Goal: Information Seeking & Learning: Learn about a topic

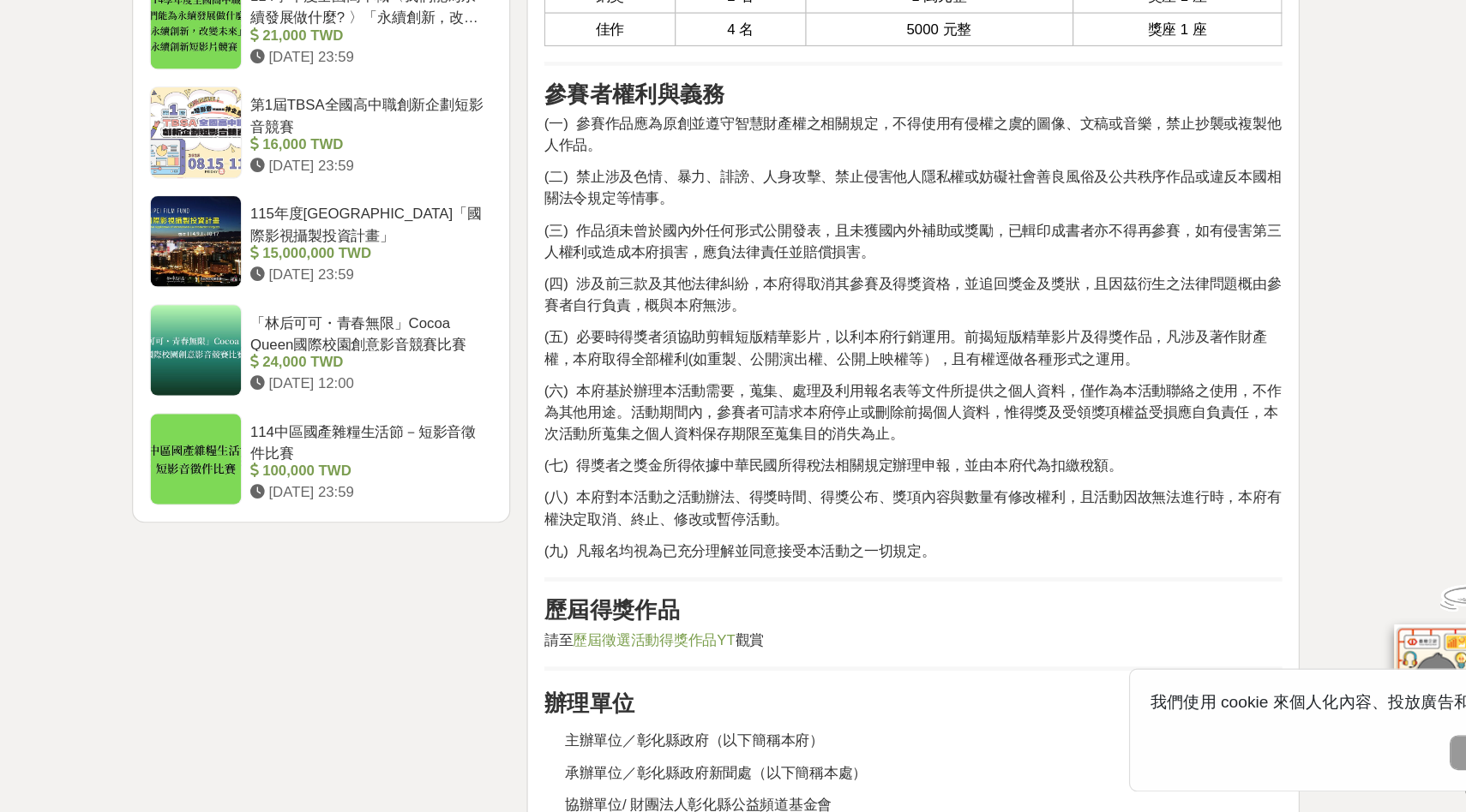
scroll to position [2841, 0]
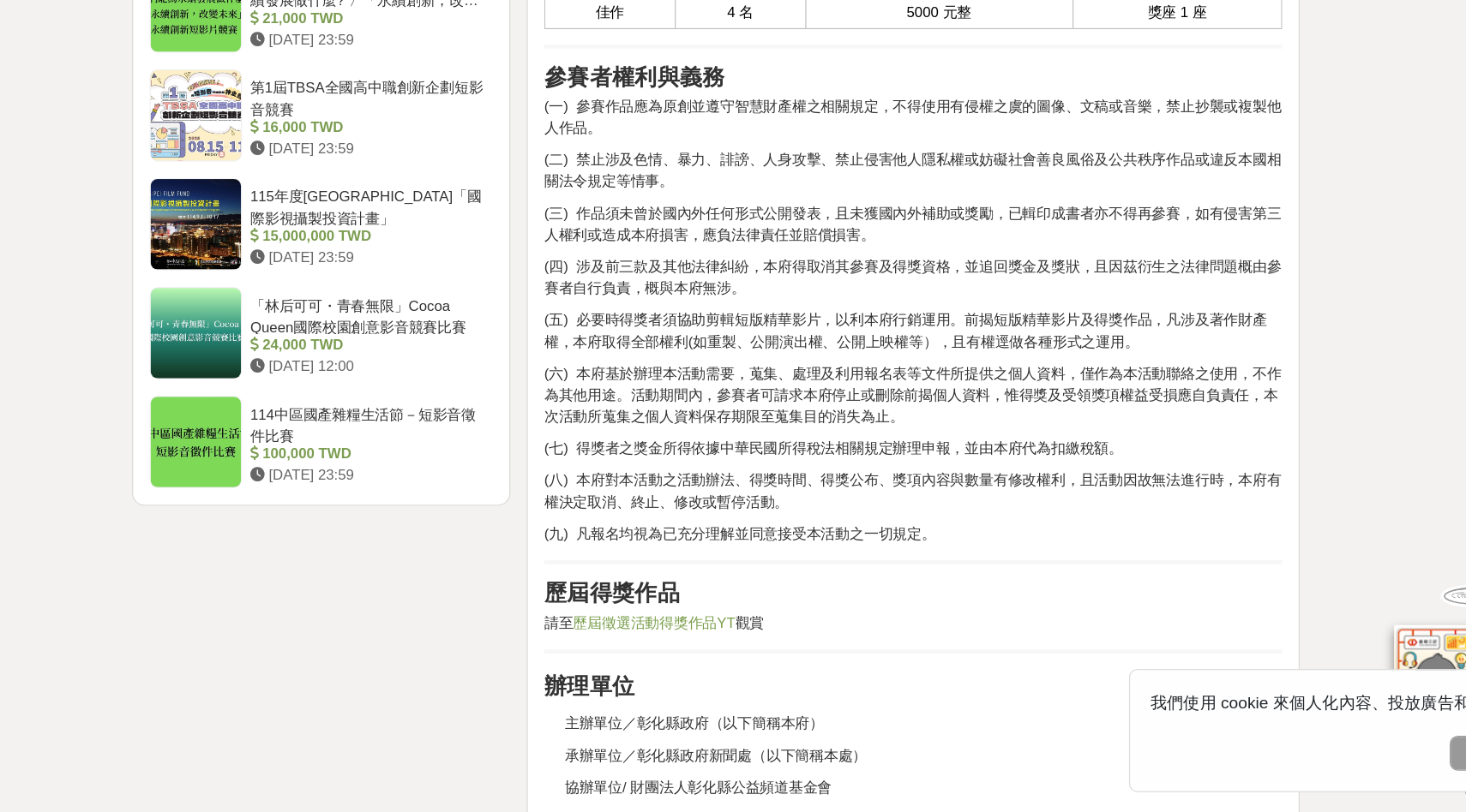
click at [677, 656] on span "歷屆徵選活動得獎作品YT" at bounding box center [681, 654] width 136 height 13
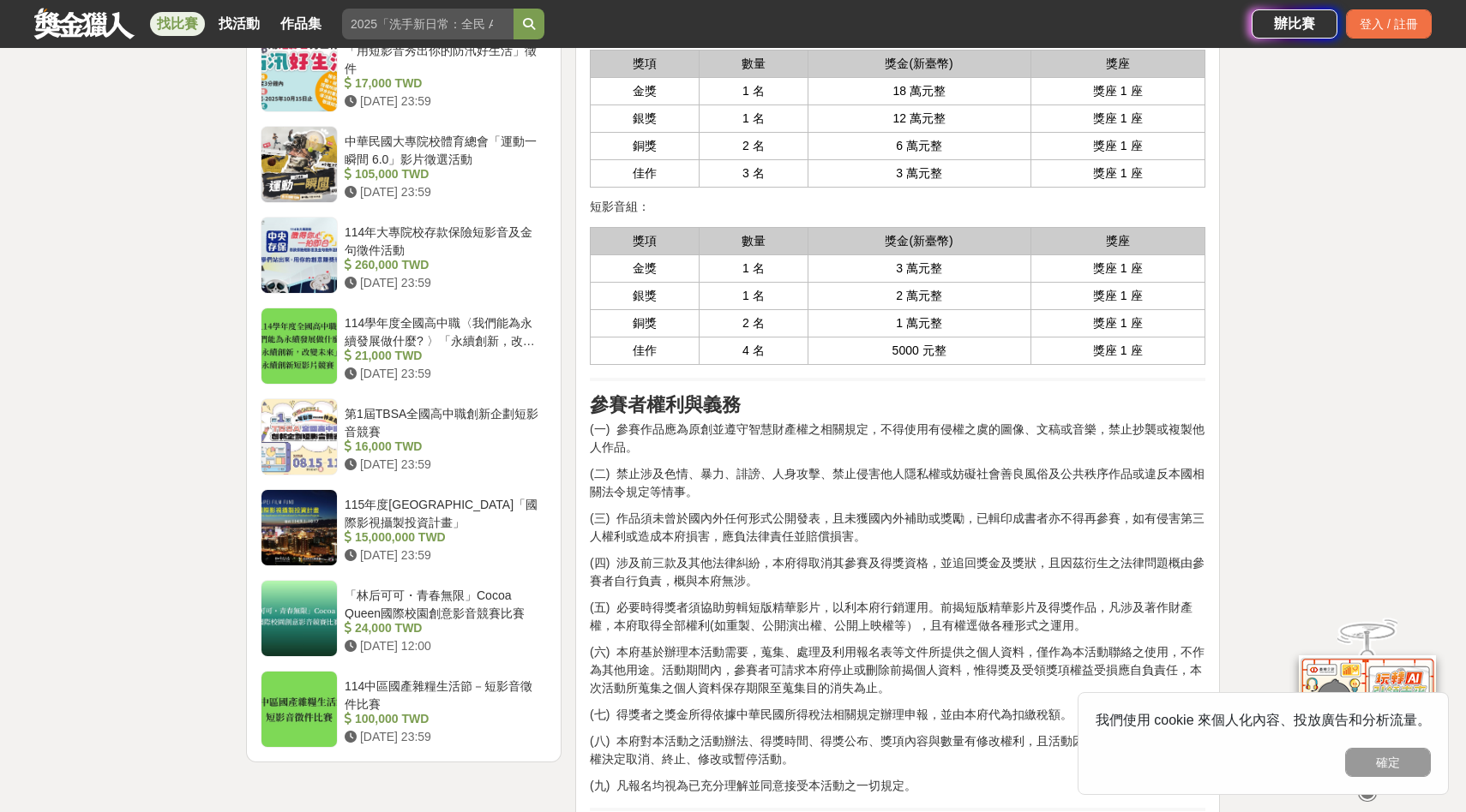
scroll to position [2656, 0]
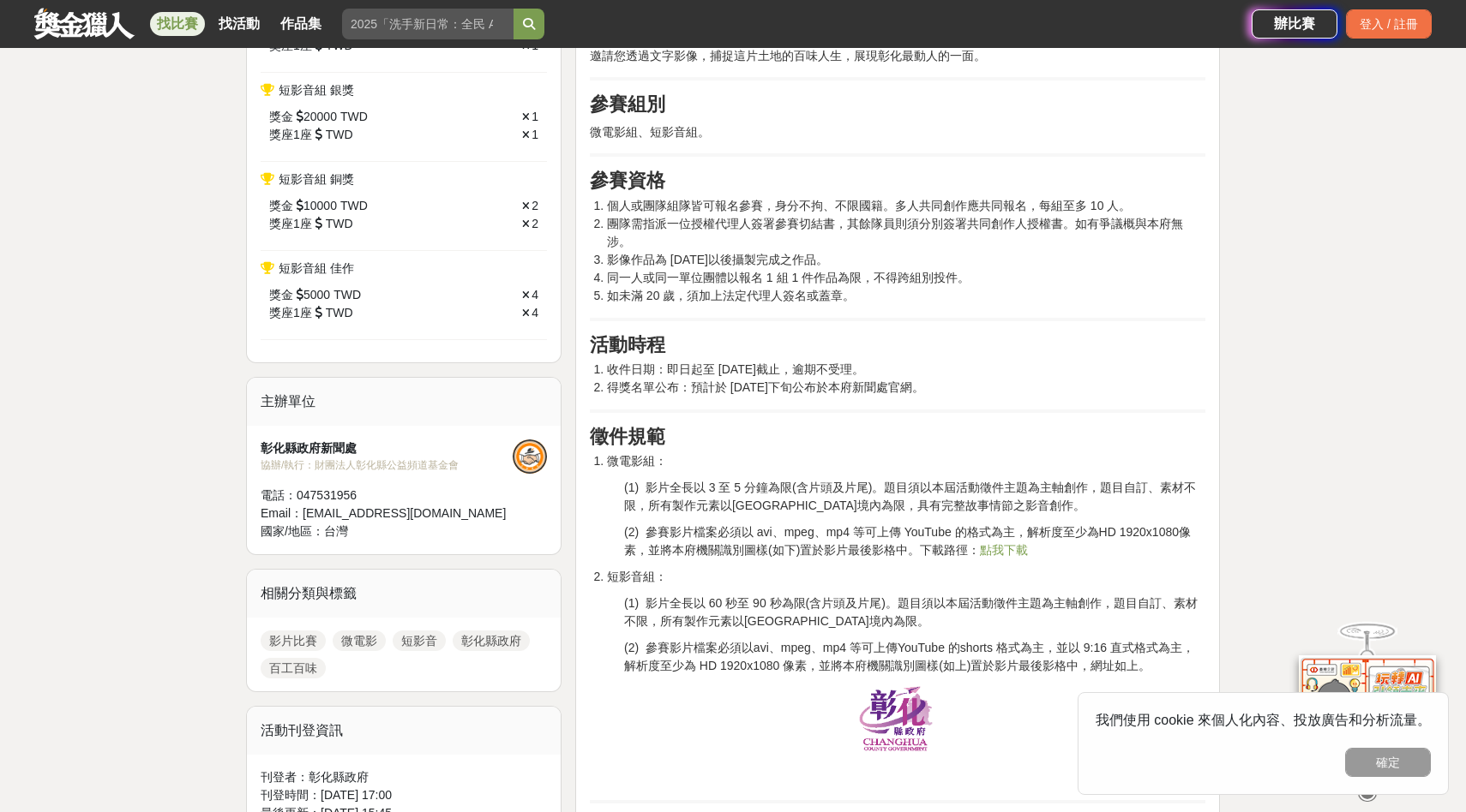
scroll to position [828, 0]
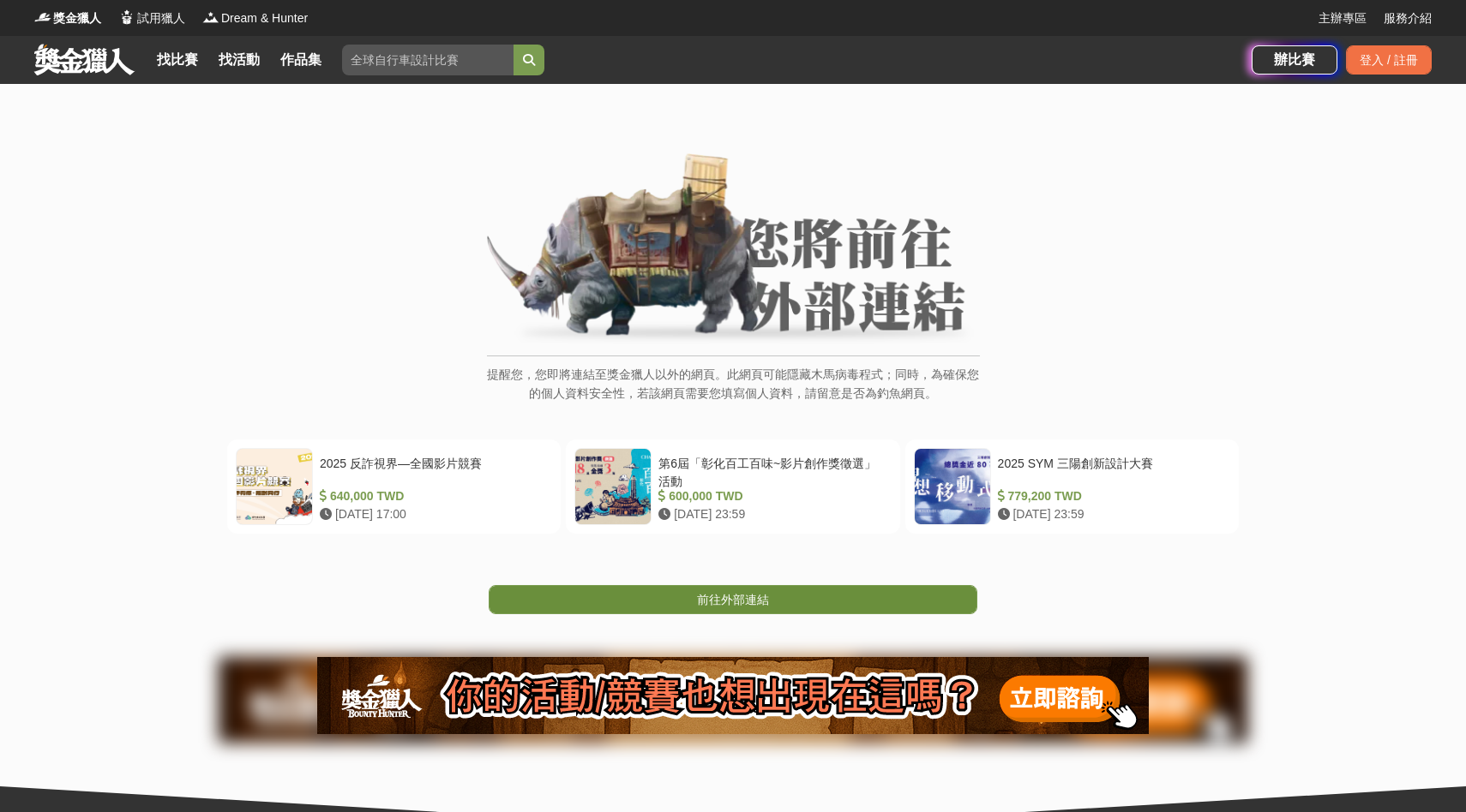
click at [717, 589] on link "前往外部連結" at bounding box center [733, 600] width 489 height 29
